Goal: Transaction & Acquisition: Purchase product/service

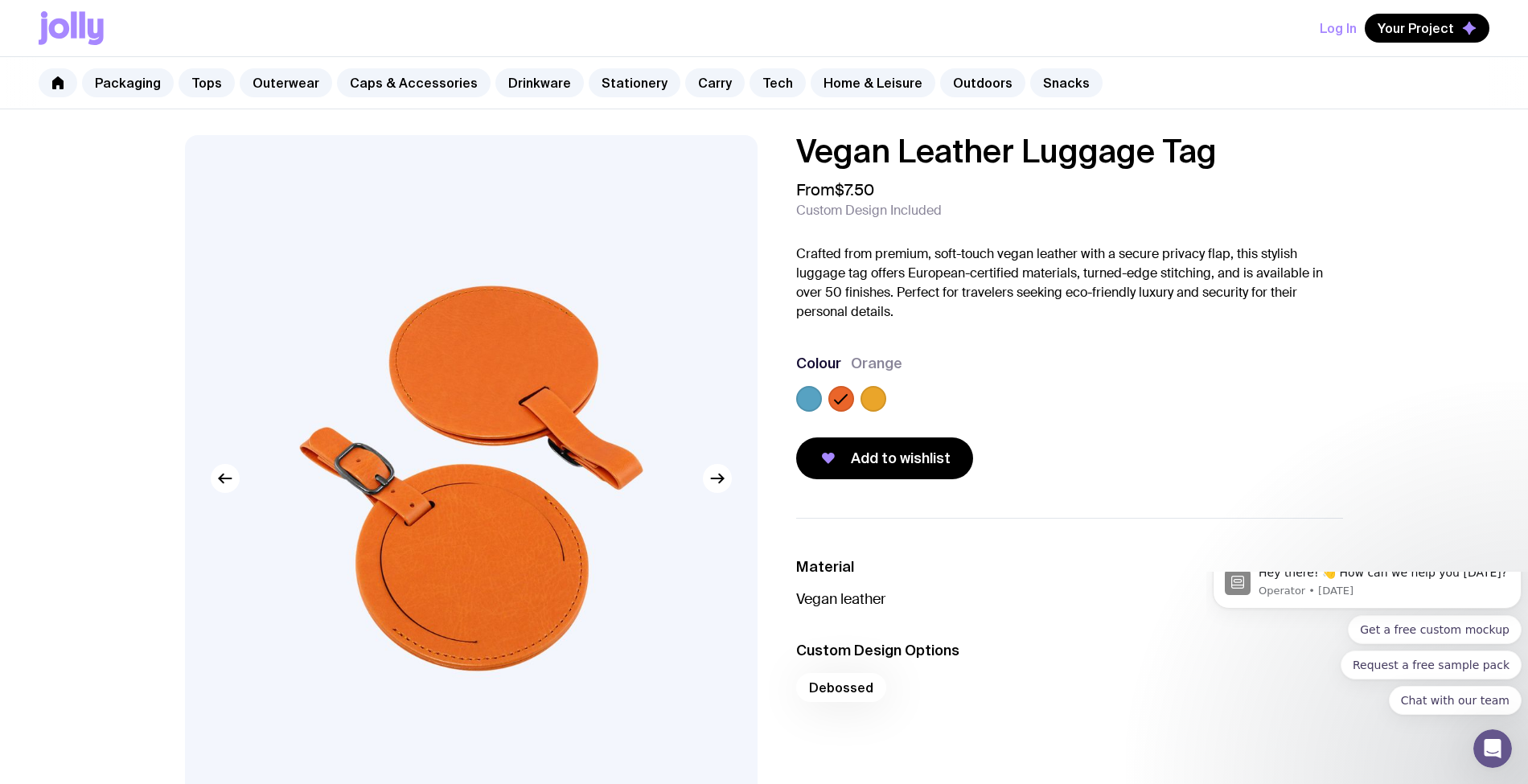
click at [885, 402] on div at bounding box center [873, 398] width 26 height 26
click at [876, 403] on label at bounding box center [873, 398] width 26 height 26
click at [0, 0] on input "radio" at bounding box center [0, 0] width 0 height 0
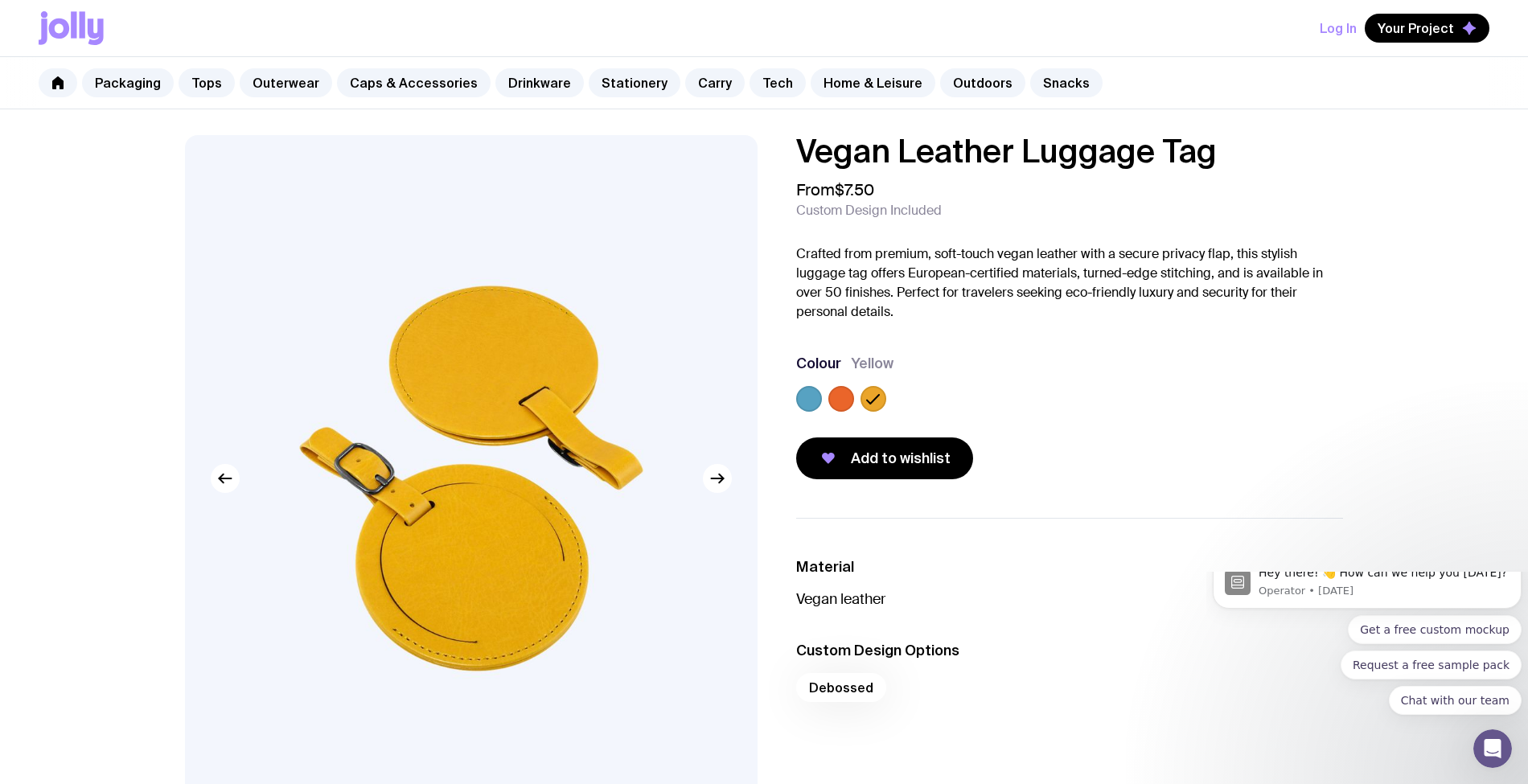
click at [805, 405] on label at bounding box center [809, 398] width 26 height 26
click at [0, 0] on input "radio" at bounding box center [0, 0] width 0 height 0
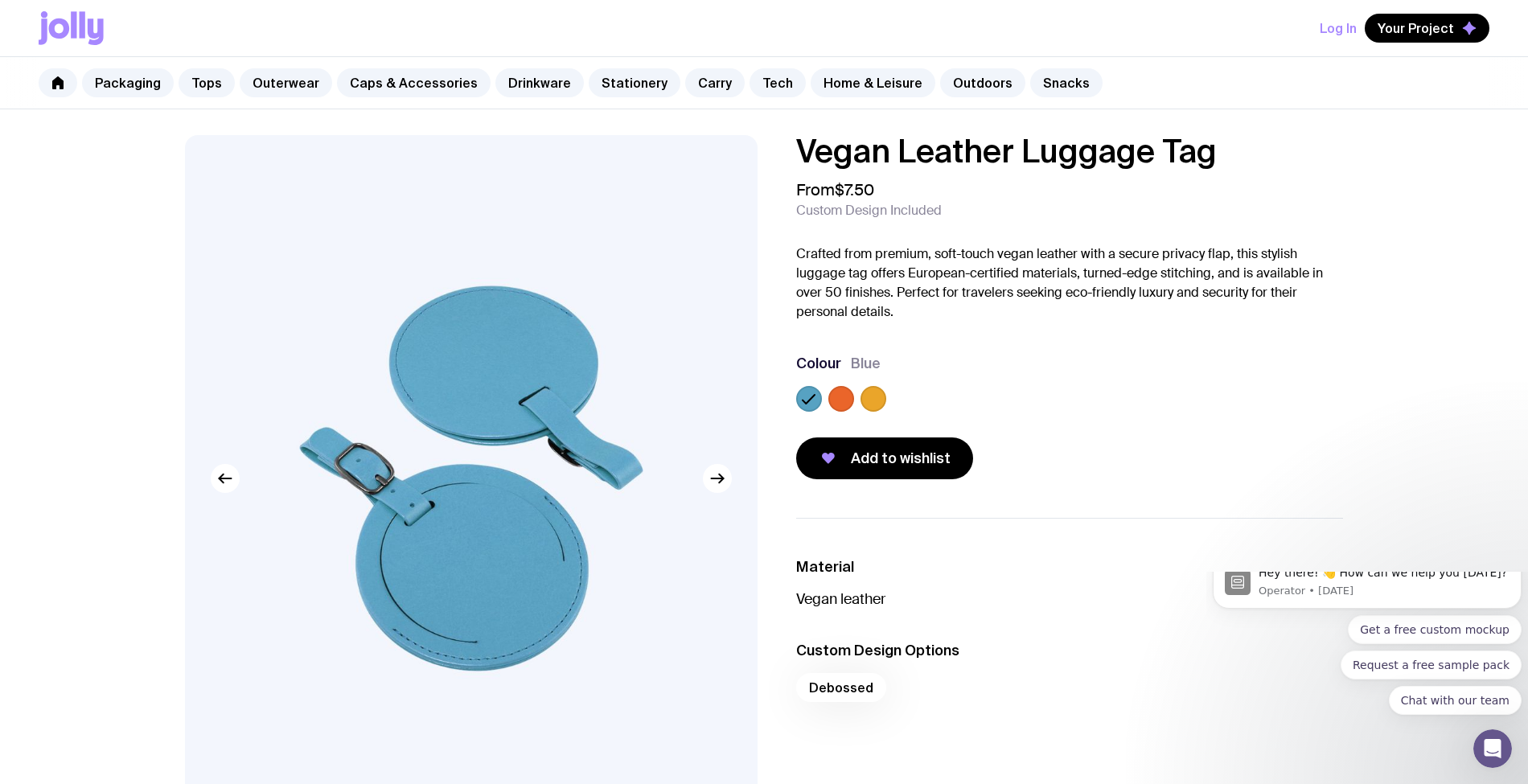
click at [863, 407] on div at bounding box center [873, 398] width 26 height 26
click at [838, 403] on label at bounding box center [841, 398] width 26 height 26
click at [0, 0] on input "radio" at bounding box center [0, 0] width 0 height 0
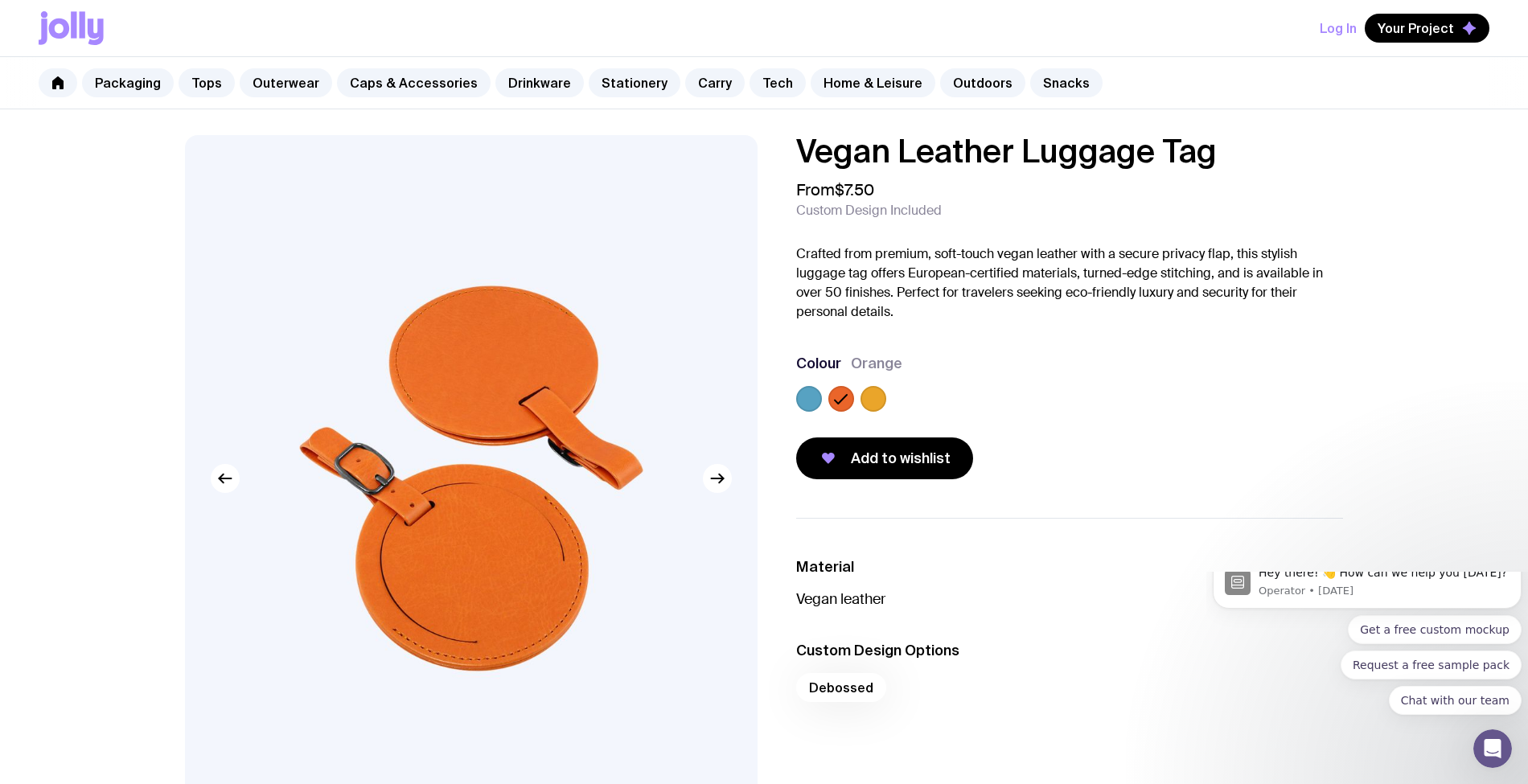
click at [876, 403] on label at bounding box center [873, 398] width 26 height 26
click at [0, 0] on input "radio" at bounding box center [0, 0] width 0 height 0
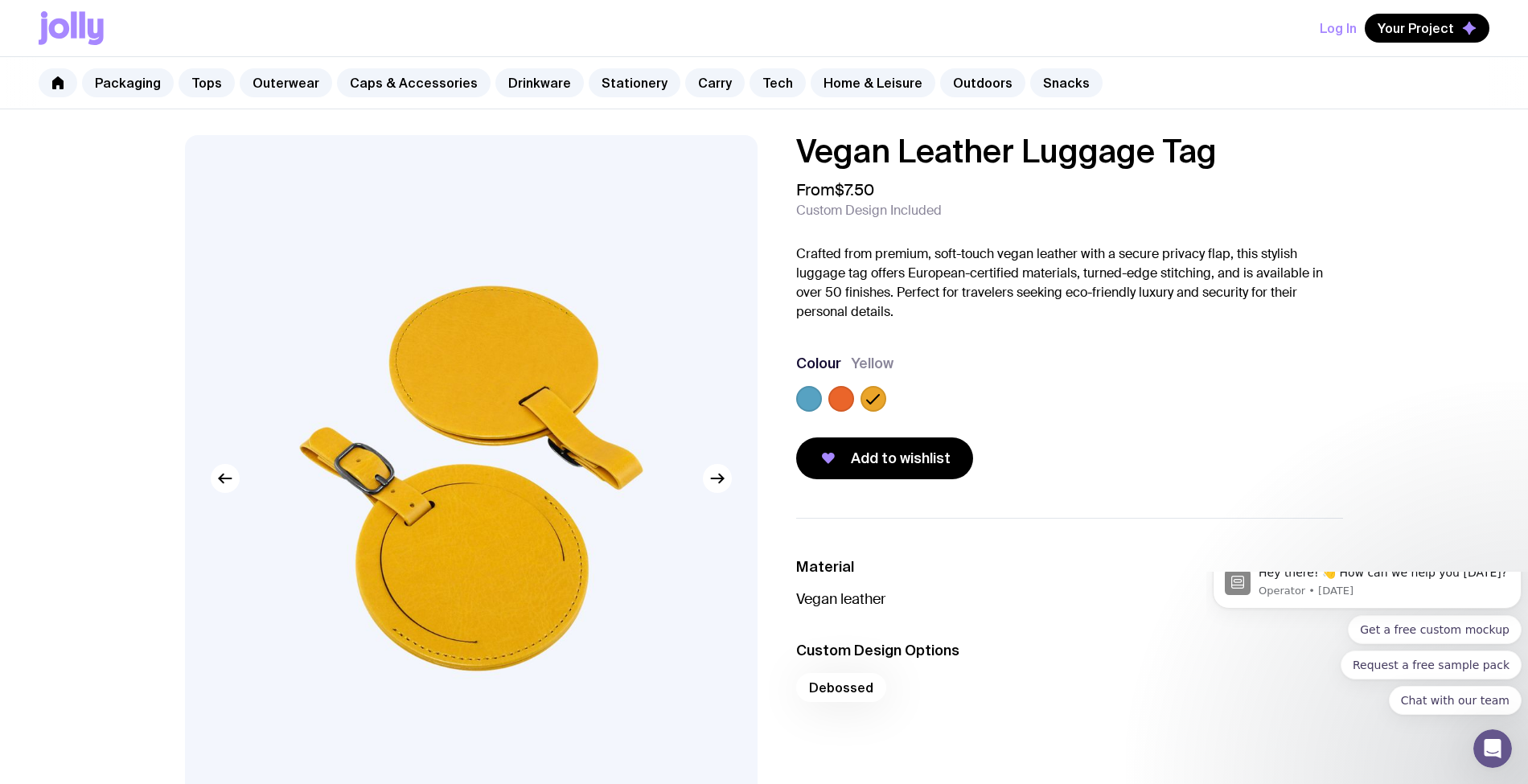
click at [803, 403] on label at bounding box center [809, 398] width 26 height 26
click at [0, 0] on input "radio" at bounding box center [0, 0] width 0 height 0
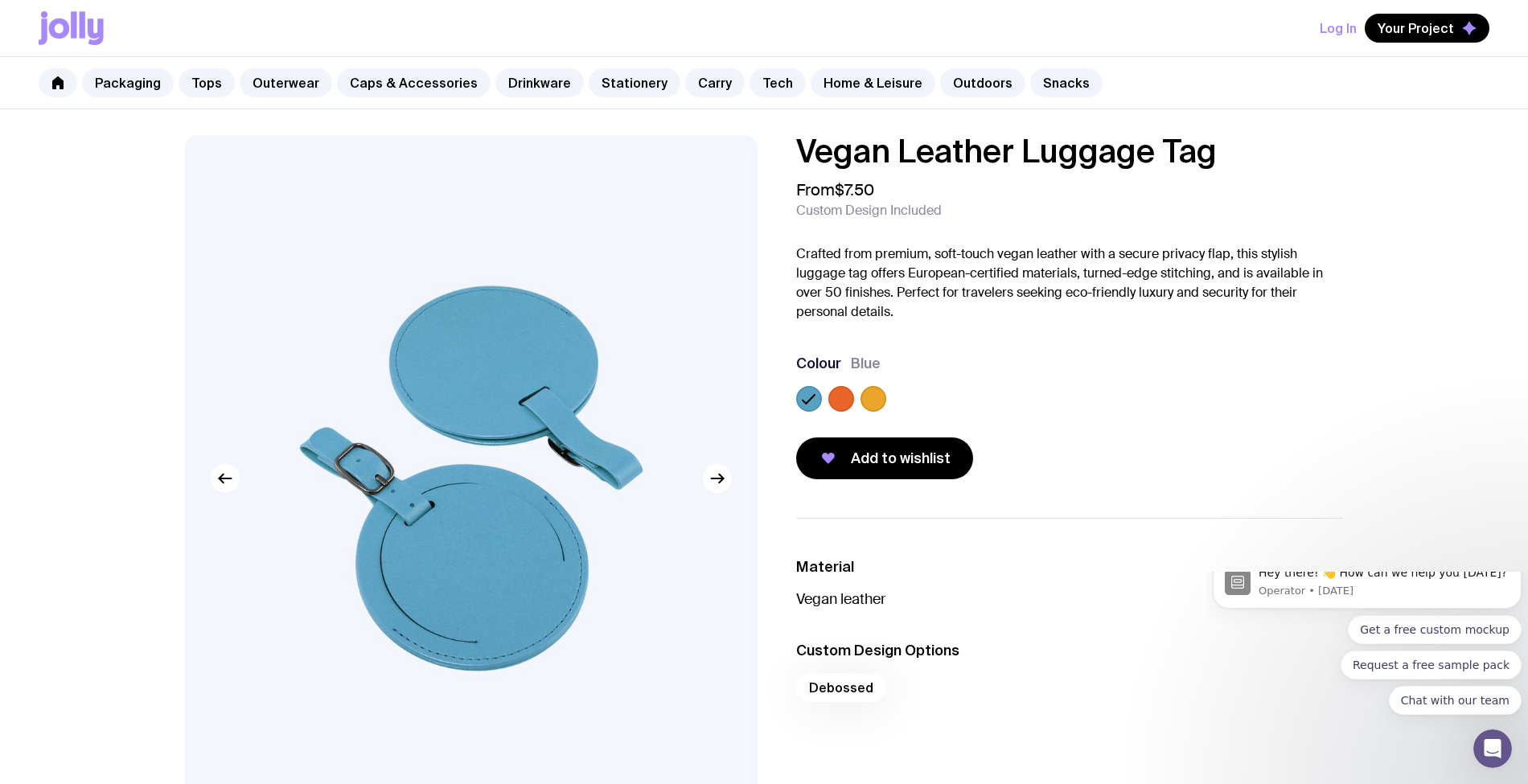
click at [838, 398] on label at bounding box center [841, 398] width 26 height 26
click at [0, 0] on input "radio" at bounding box center [0, 0] width 0 height 0
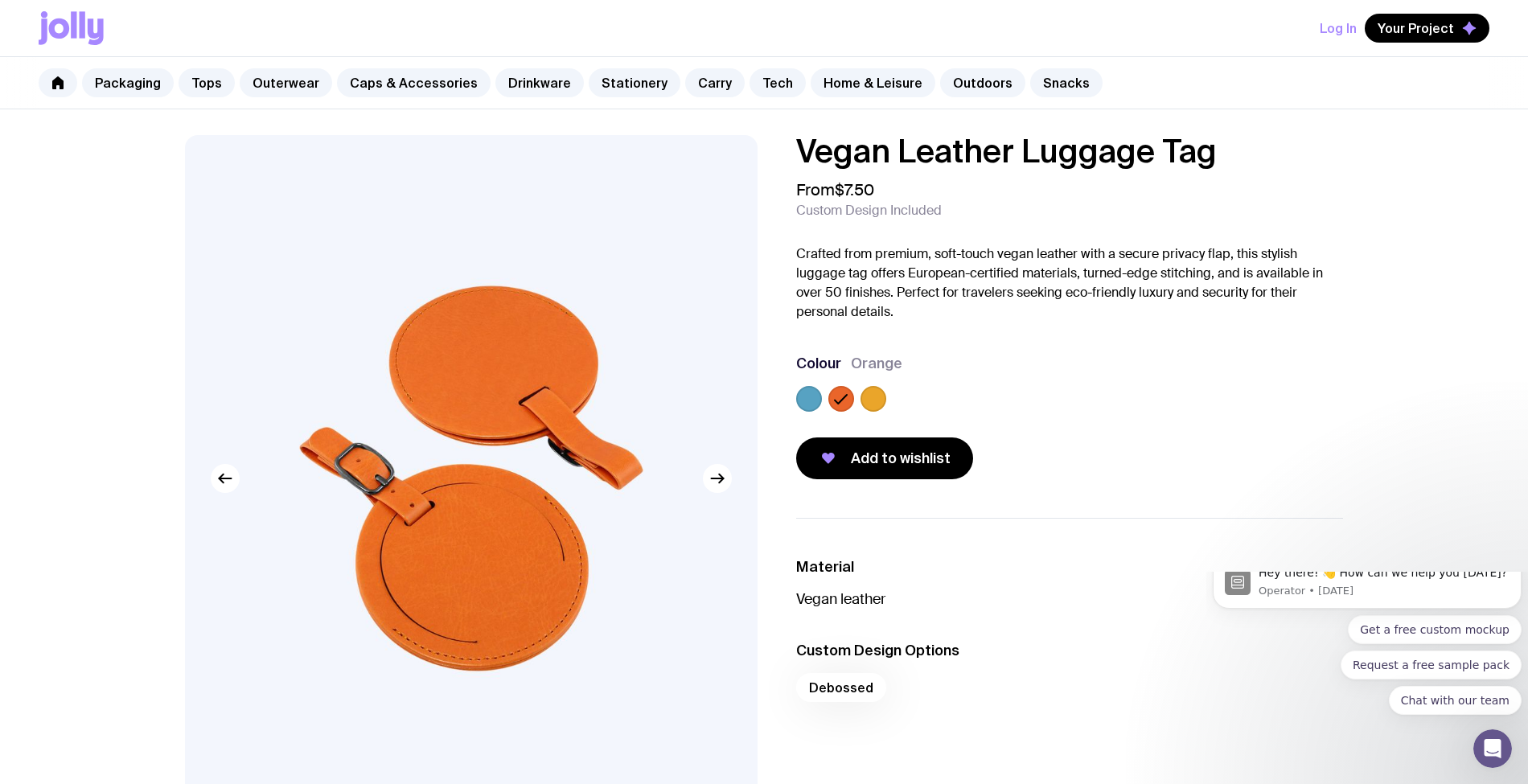
click at [872, 402] on label at bounding box center [873, 398] width 26 height 26
click at [0, 0] on input "radio" at bounding box center [0, 0] width 0 height 0
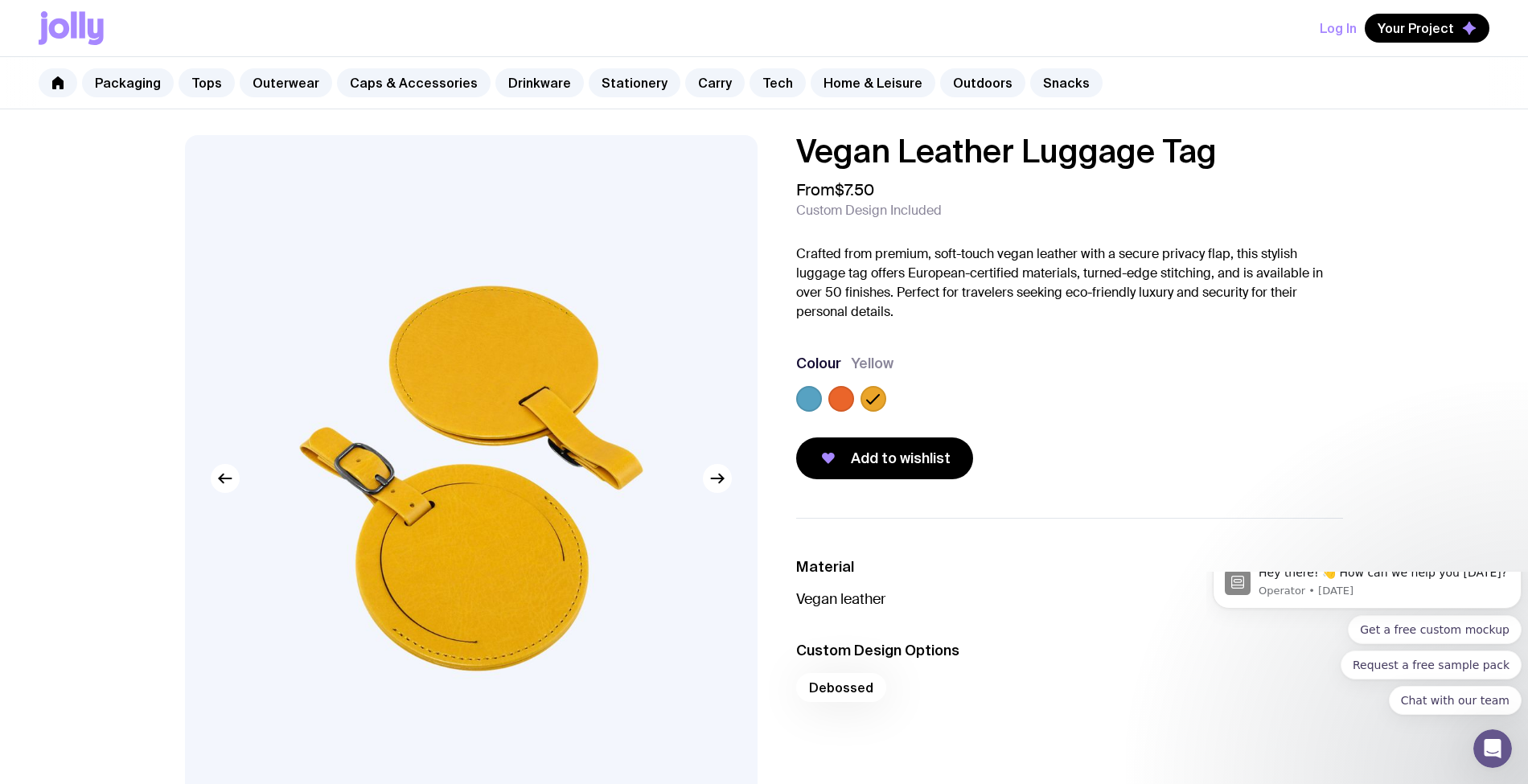
click at [813, 390] on label at bounding box center [809, 398] width 26 height 26
click at [0, 0] on input "radio" at bounding box center [0, 0] width 0 height 0
